Goal: Task Accomplishment & Management: Use online tool/utility

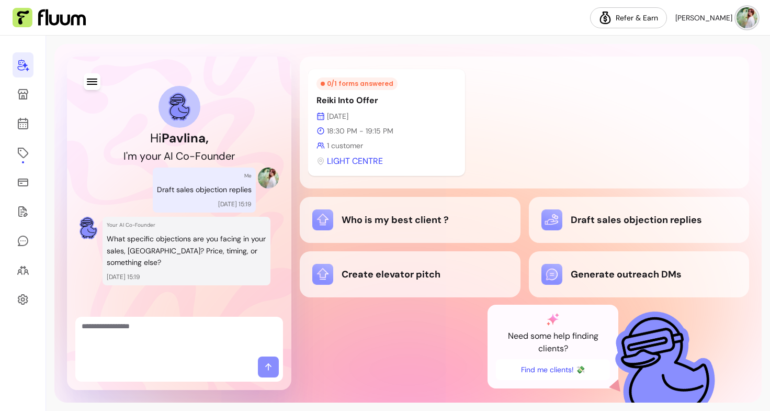
scroll to position [6, 0]
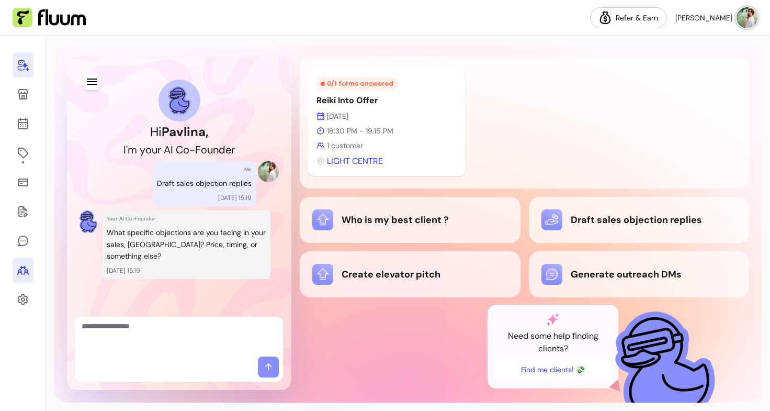
click at [25, 264] on icon at bounding box center [23, 270] width 13 height 13
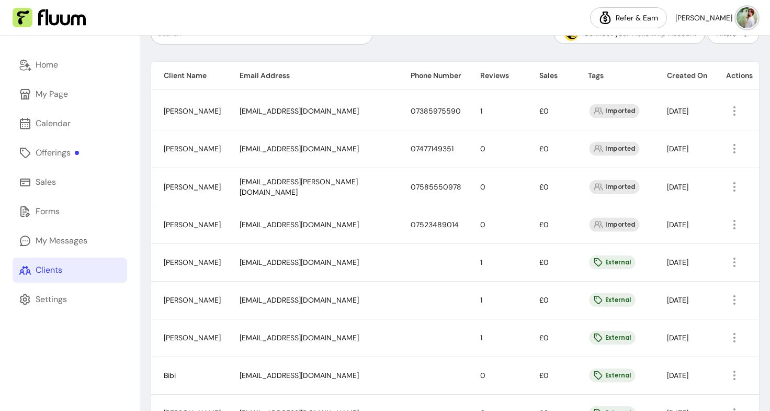
scroll to position [208, 0]
click at [728, 223] on icon "button" at bounding box center [734, 223] width 13 height 13
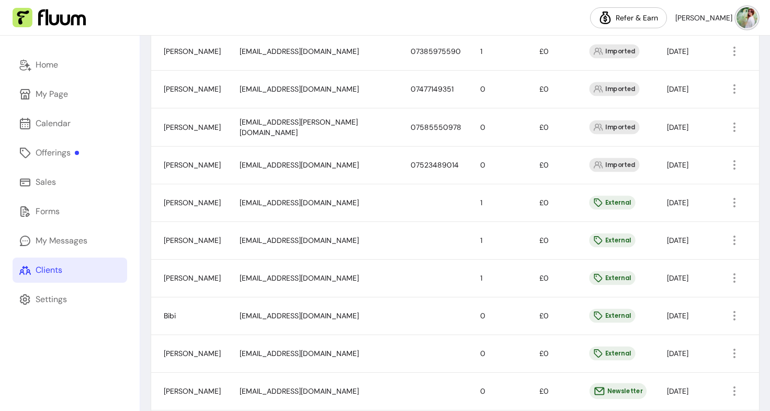
scroll to position [265, 0]
click at [728, 163] on icon "button" at bounding box center [734, 166] width 12 height 12
click at [675, 193] on span "Amend" at bounding box center [688, 190] width 76 height 10
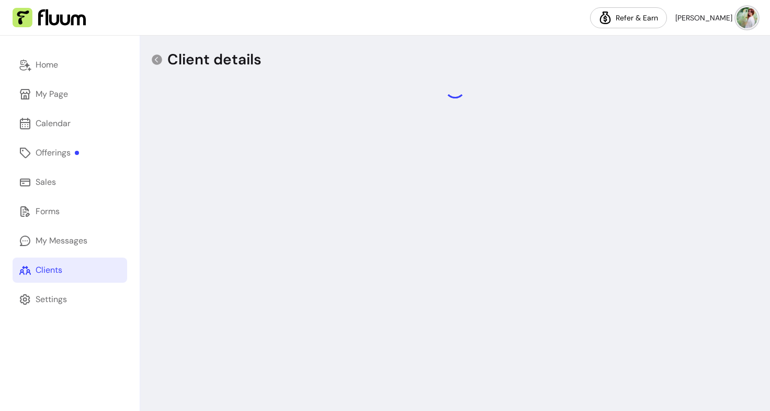
select select "******"
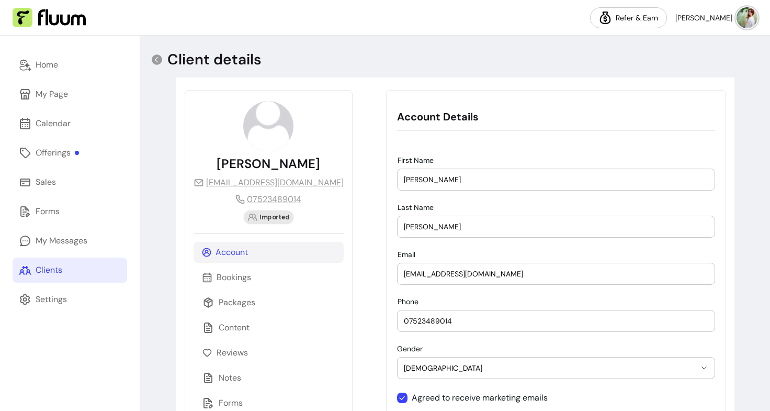
scroll to position [71, 0]
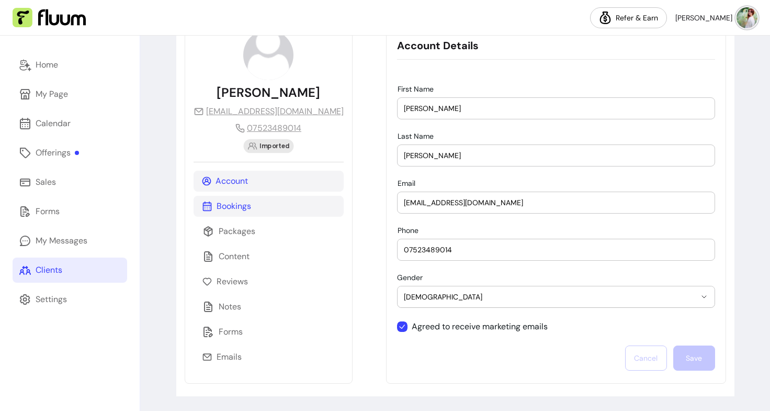
click at [229, 204] on p "Bookings" at bounding box center [234, 206] width 35 height 13
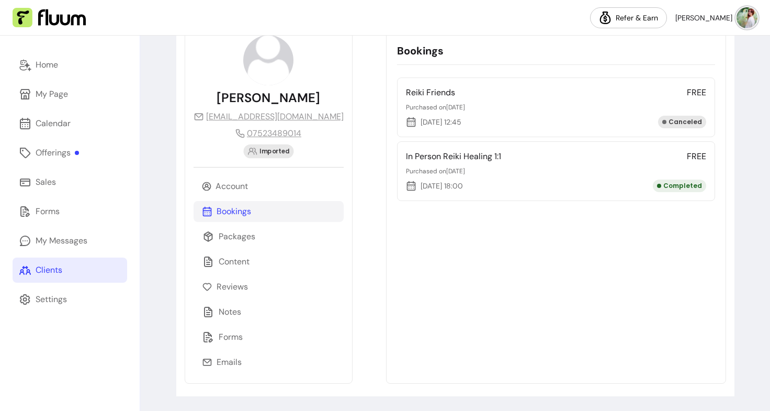
scroll to position [66, 0]
click at [237, 363] on p "Emails" at bounding box center [229, 362] width 25 height 13
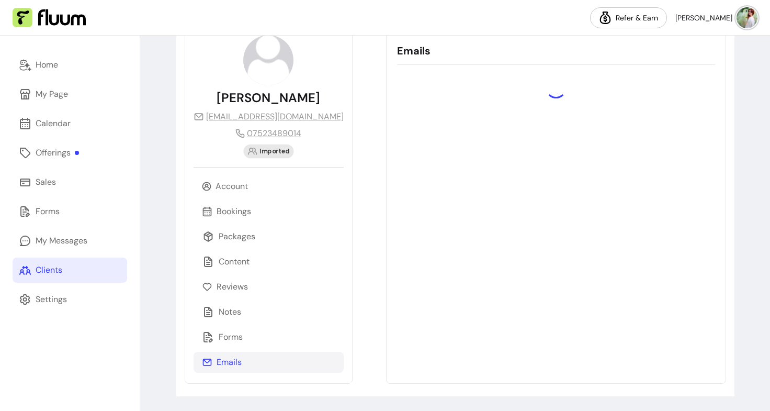
scroll to position [71, 0]
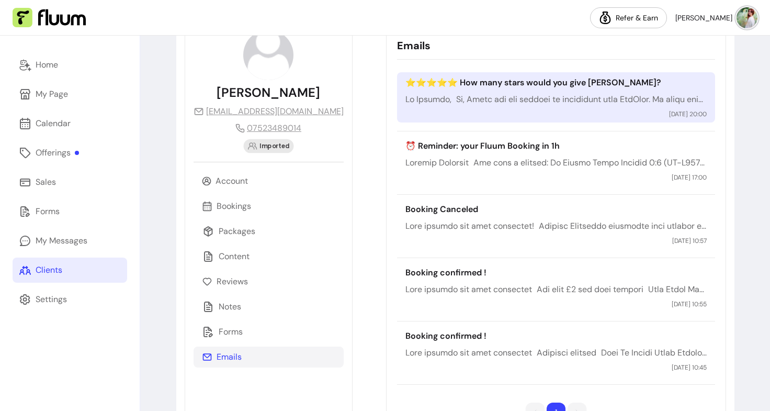
click at [489, 93] on p at bounding box center [556, 99] width 301 height 13
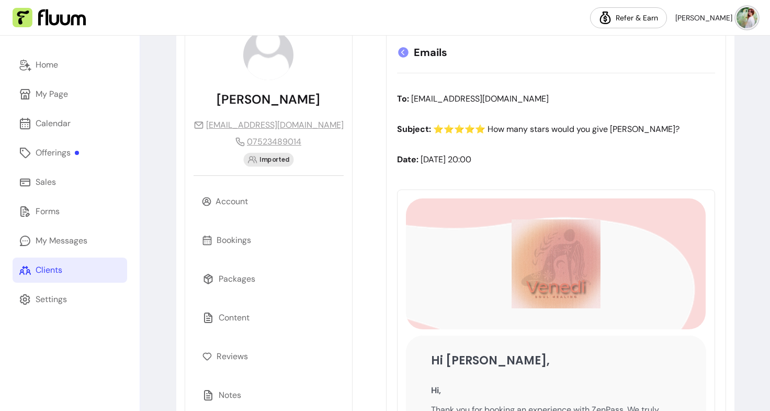
click at [448, 205] on td at bounding box center [556, 263] width 300 height 131
click at [60, 68] on link "Home" at bounding box center [70, 64] width 115 height 25
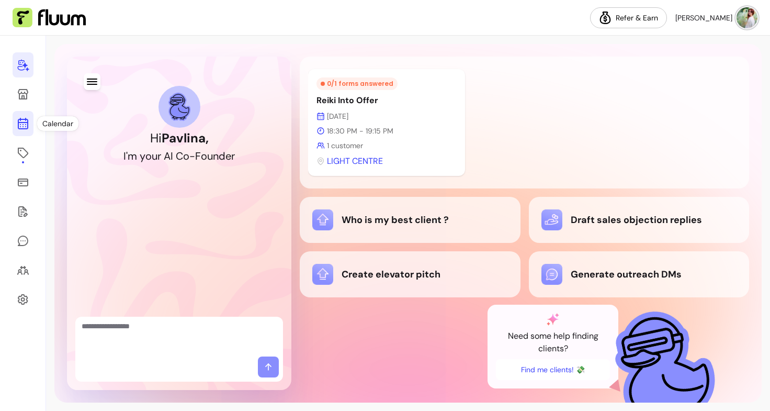
click at [16, 120] on link at bounding box center [23, 123] width 21 height 25
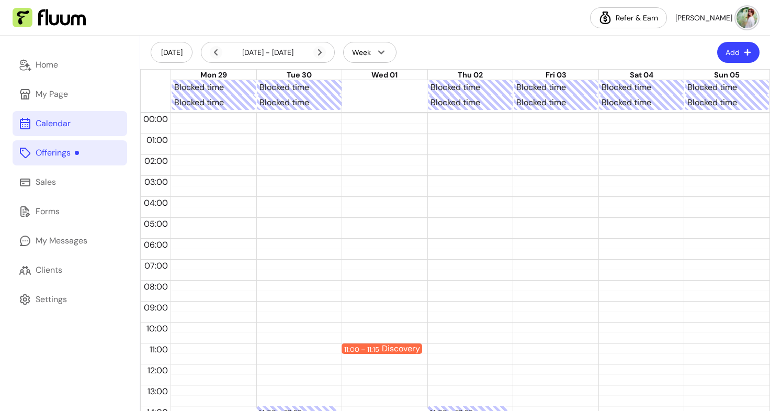
click at [43, 152] on div "Offerings" at bounding box center [57, 153] width 43 height 13
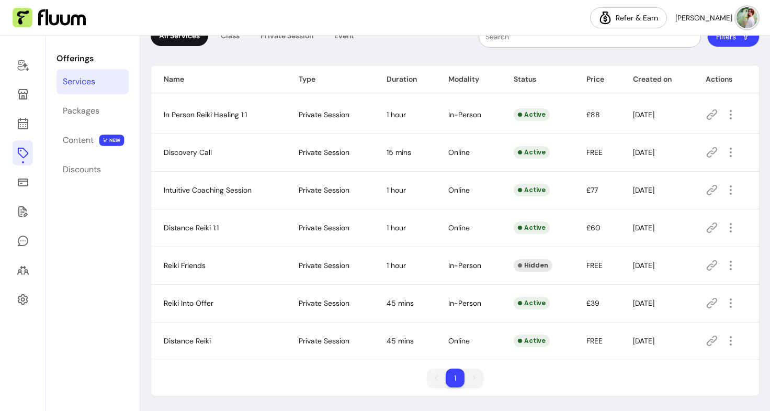
scroll to position [71, 0]
click at [91, 142] on div "Content" at bounding box center [78, 140] width 31 height 13
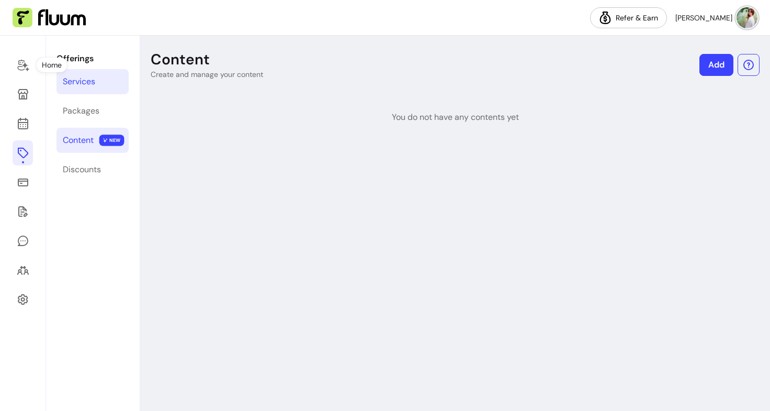
click at [77, 85] on div "Services" at bounding box center [79, 81] width 32 height 13
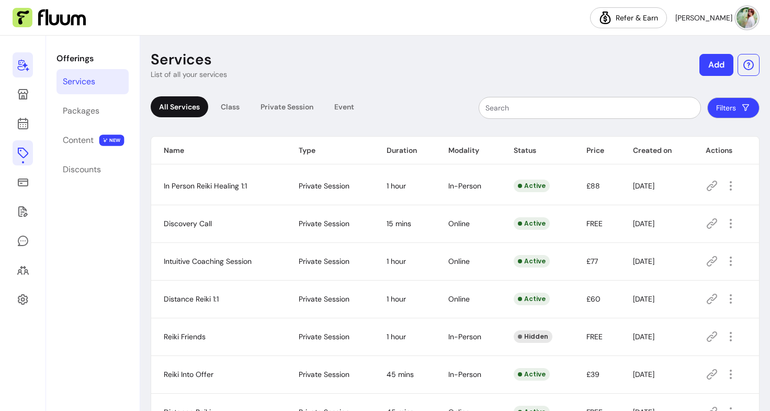
click at [23, 71] on icon at bounding box center [23, 65] width 13 height 13
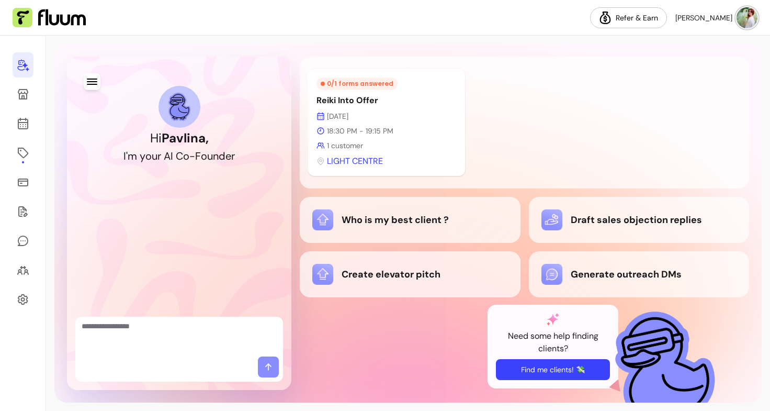
click at [561, 369] on button "Find me clients! 💸" at bounding box center [553, 369] width 114 height 21
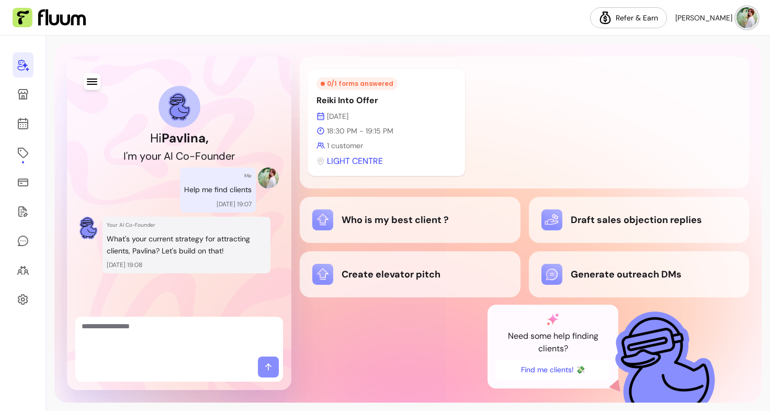
click at [225, 353] on div at bounding box center [179, 337] width 208 height 40
type textarea "**********"
click at [145, 331] on textarea "To enrich screen reader interactions, please activate Accessibility in Grammarl…" at bounding box center [179, 336] width 195 height 31
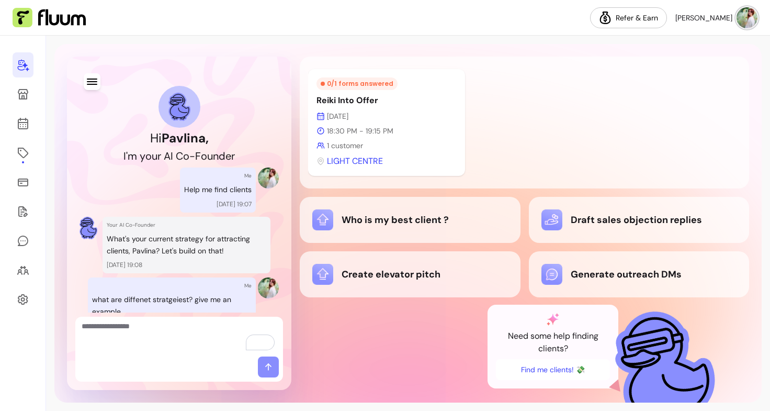
scroll to position [128, 0]
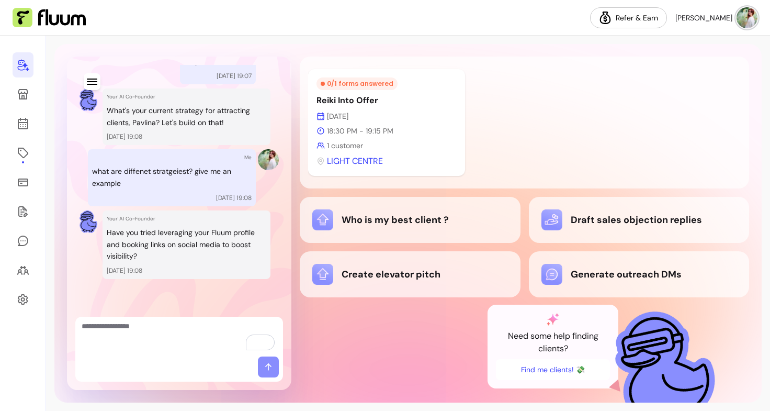
click at [145, 331] on textarea "To enrich screen reader interactions, please activate Accessibility in Grammarl…" at bounding box center [179, 336] width 195 height 31
type textarea "***"
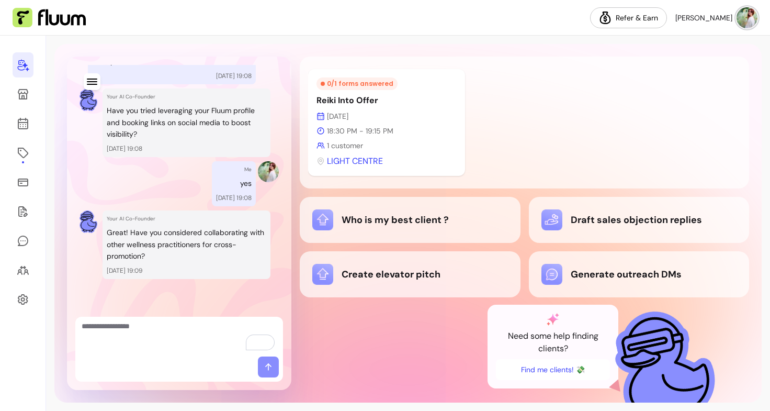
click at [149, 338] on textarea "To enrich screen reader interactions, please activate Accessibility in Grammarl…" at bounding box center [179, 336] width 195 height 31
type textarea "***"
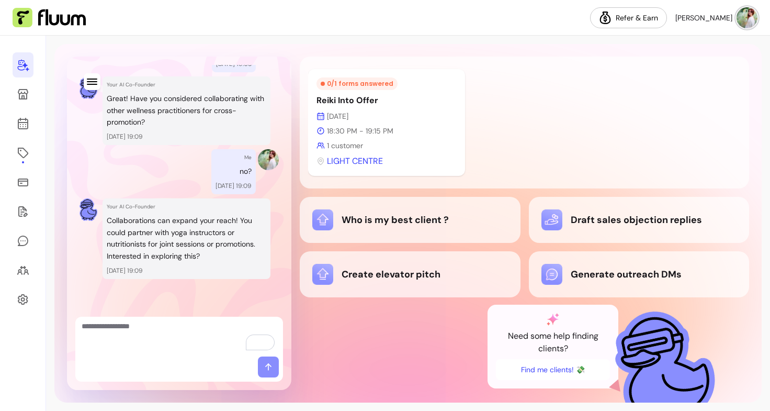
click at [149, 344] on textarea "To enrich screen reader interactions, please activate Accessibility in Grammarl…" at bounding box center [179, 336] width 195 height 31
type textarea "***"
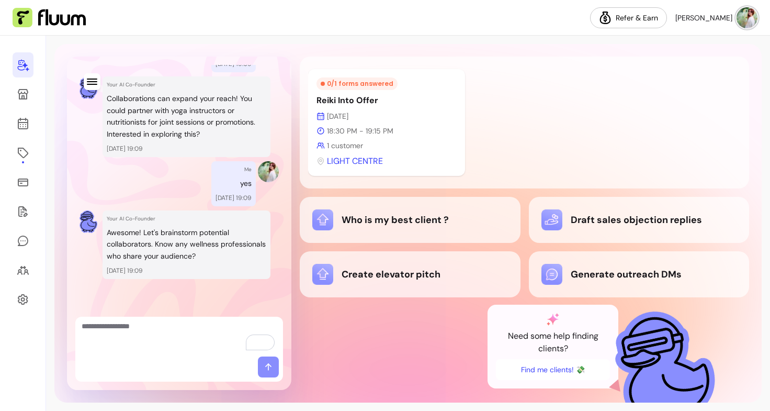
click at [145, 340] on textarea "To enrich screen reader interactions, please activate Accessibility in Grammarl…" at bounding box center [179, 336] width 195 height 31
type textarea "**"
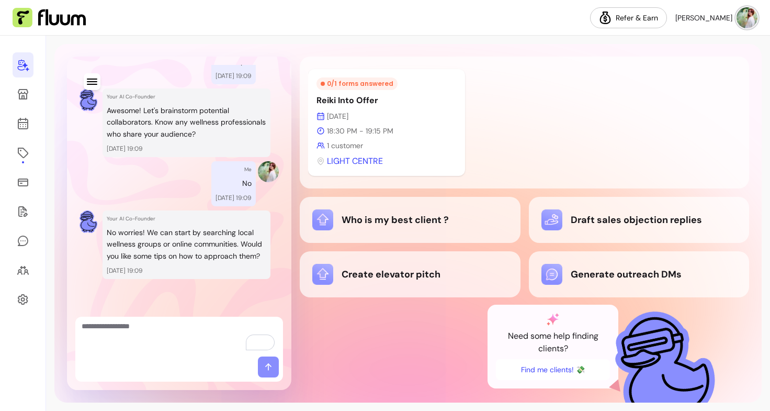
click at [136, 340] on textarea "To enrich screen reader interactions, please activate Accessibility in Grammarl…" at bounding box center [179, 336] width 195 height 31
type textarea "**"
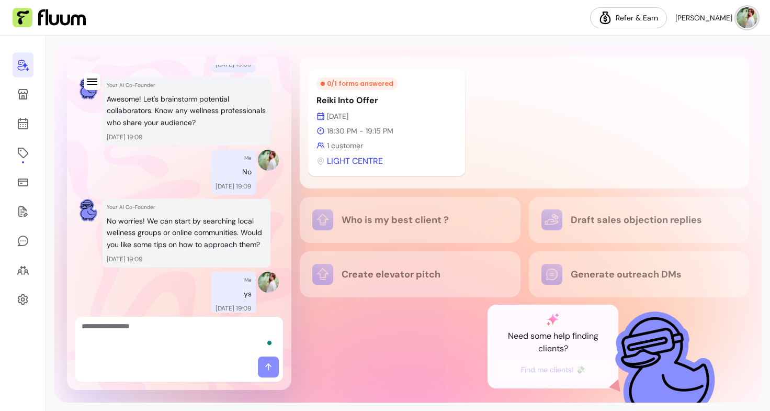
scroll to position [689, 0]
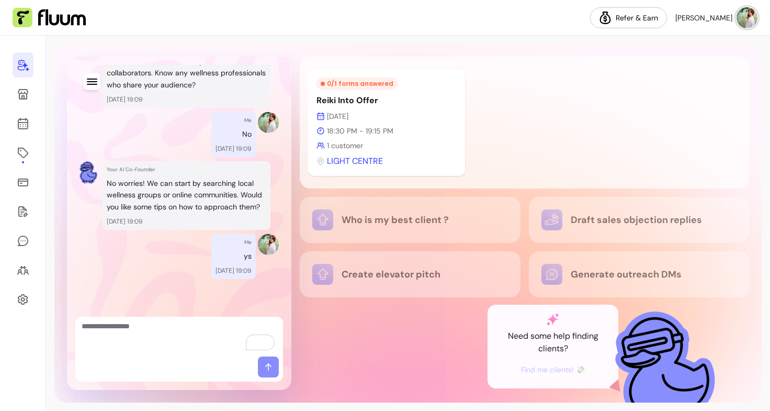
click at [154, 330] on textarea "To enrich screen reader interactions, please activate Accessibility in Grammarl…" at bounding box center [179, 336] width 195 height 31
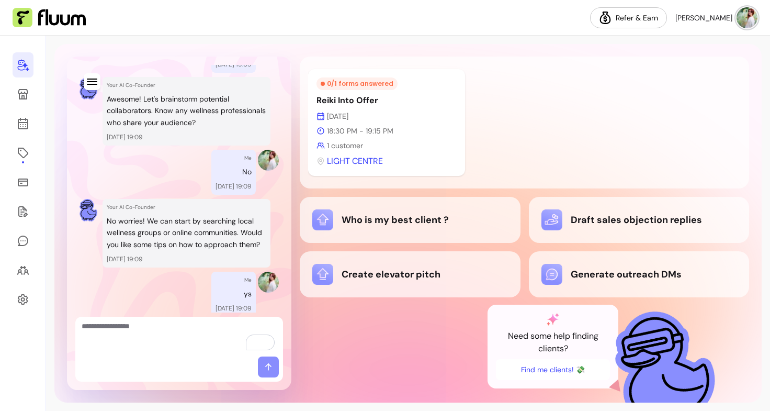
scroll to position [773, 0]
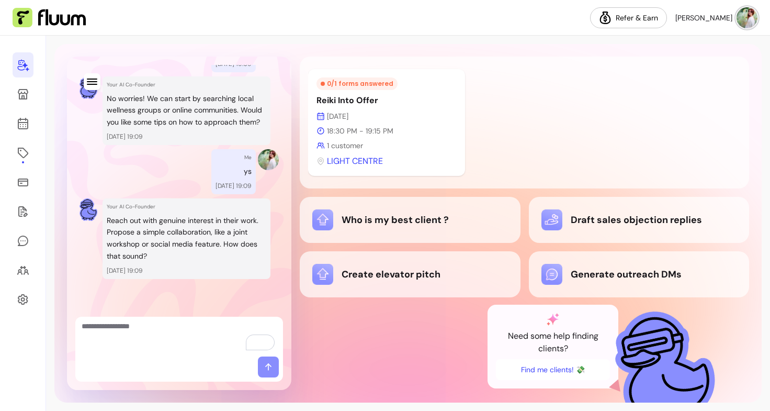
click at [154, 330] on textarea "To enrich screen reader interactions, please activate Accessibility in Grammarl…" at bounding box center [179, 336] width 195 height 31
type textarea "***"
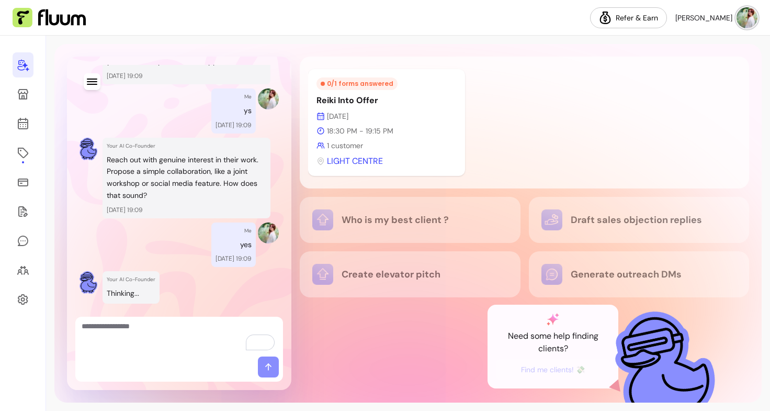
click at [333, 337] on div "0 / 1 forms answered Reiki Into Offer 08 Oct 18:30 PM - 19:15 PM 1 customer LIG…" at bounding box center [525, 223] width 450 height 333
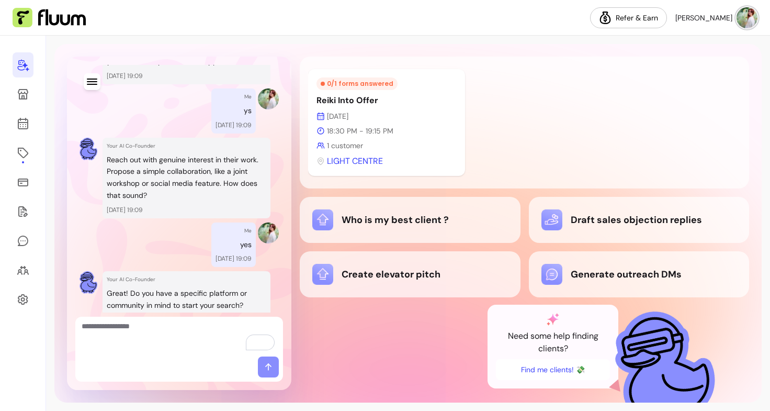
scroll to position [883, 0]
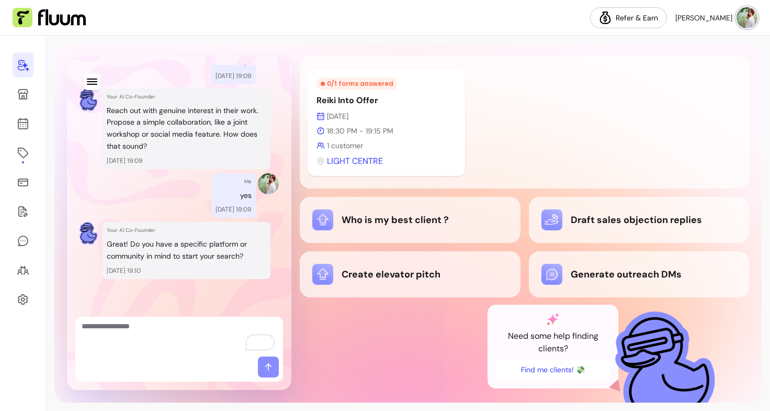
drag, startPoint x: 205, startPoint y: 352, endPoint x: 154, endPoint y: 341, distance: 51.3
click at [154, 341] on textarea "To enrich screen reader interactions, please activate Accessibility in Grammarl…" at bounding box center [179, 336] width 195 height 31
type textarea "**"
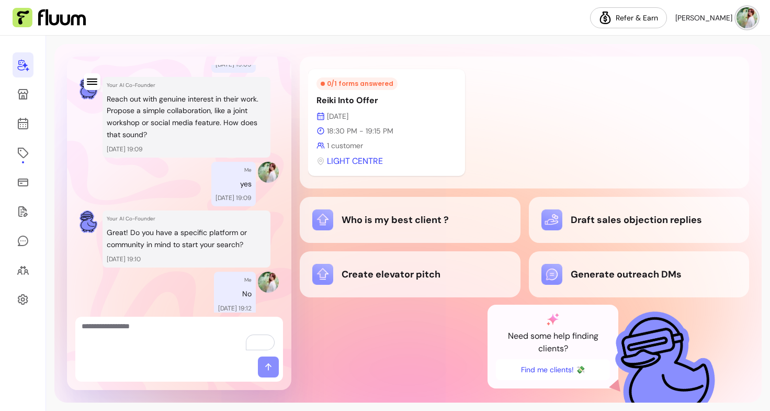
scroll to position [1005, 0]
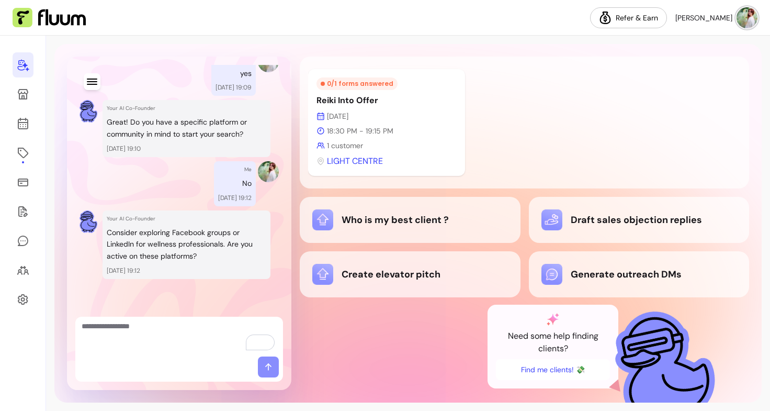
click at [198, 338] on textarea "To enrich screen reader interactions, please activate Accessibility in Grammarl…" at bounding box center [179, 336] width 195 height 31
click at [189, 328] on textarea "To enrich screen reader interactions, please activate Accessibility in Grammarl…" at bounding box center [179, 336] width 195 height 31
click at [150, 343] on textarea "To enrich screen reader interactions, please activate Accessibility in Grammarl…" at bounding box center [179, 336] width 195 height 31
click at [173, 353] on div at bounding box center [179, 337] width 208 height 40
type textarea "**********"
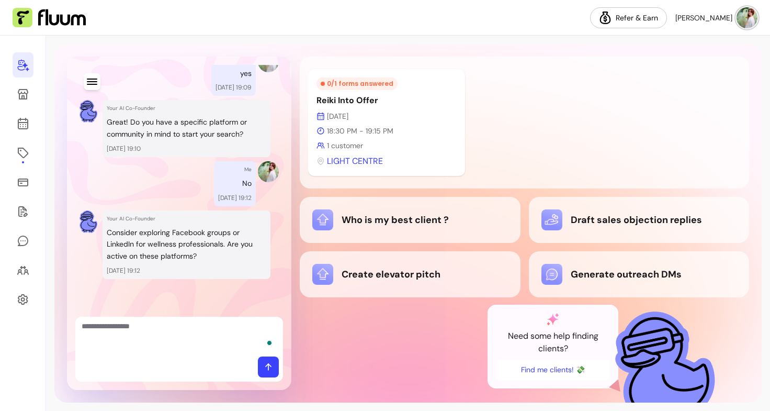
scroll to position [1067, 0]
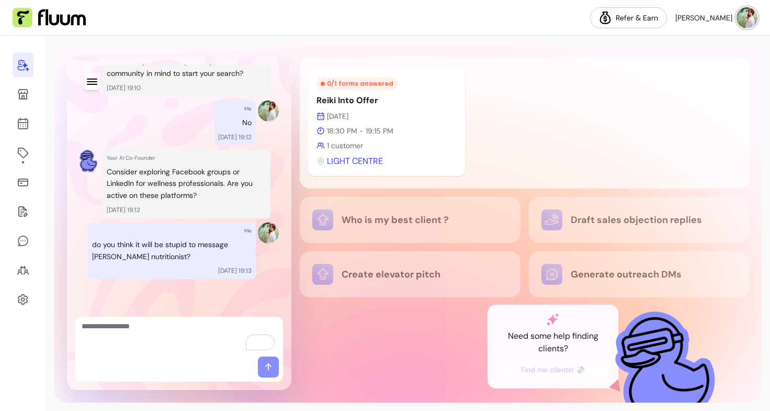
click at [171, 338] on textarea "To enrich screen reader interactions, please activate Accessibility in Grammarl…" at bounding box center [179, 336] width 195 height 31
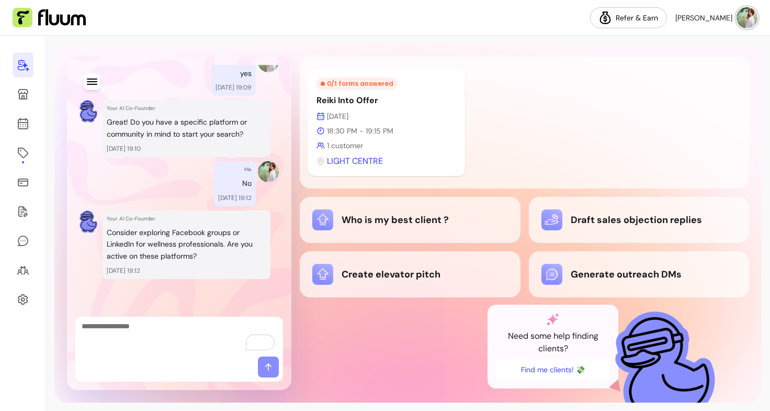
scroll to position [1139, 0]
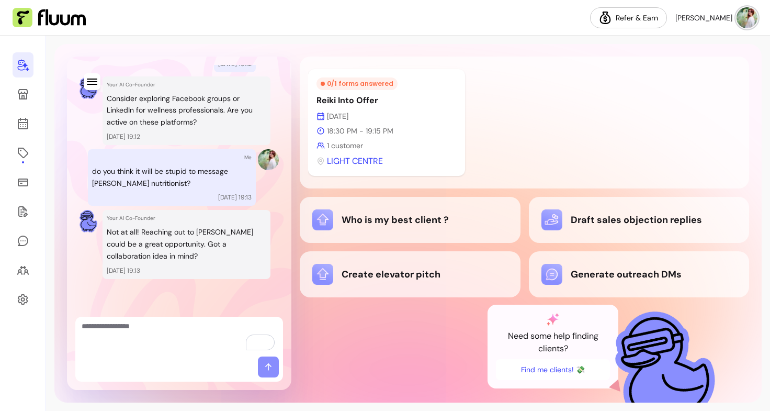
click at [141, 342] on textarea "To enrich screen reader interactions, please activate Accessibility in Grammarl…" at bounding box center [179, 336] width 195 height 31
